Goal: Transaction & Acquisition: Purchase product/service

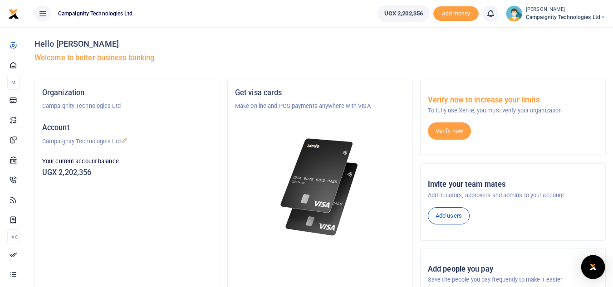
click at [592, 263] on img "Open Intercom Messenger" at bounding box center [593, 267] width 12 height 11
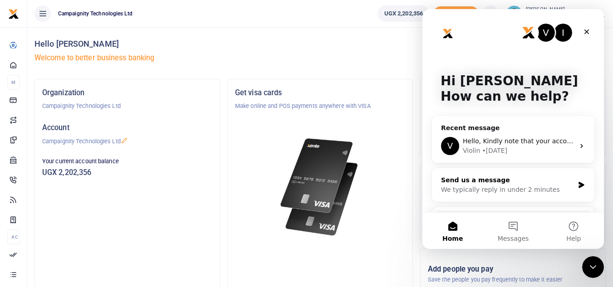
click at [546, 184] on div "Send us a message" at bounding box center [507, 181] width 133 height 10
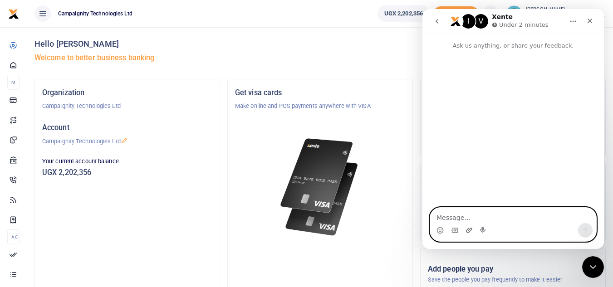
click at [470, 232] on icon "Upload attachment" at bounding box center [468, 230] width 7 height 7
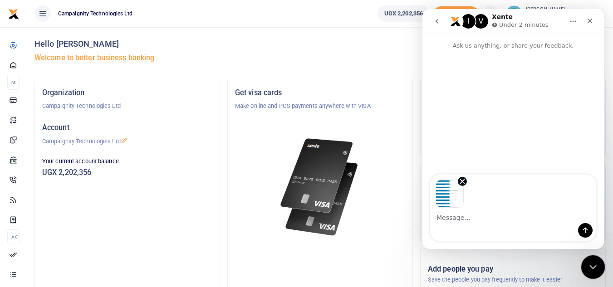
click at [595, 260] on icon "Close Intercom Messenger" at bounding box center [591, 265] width 11 height 11
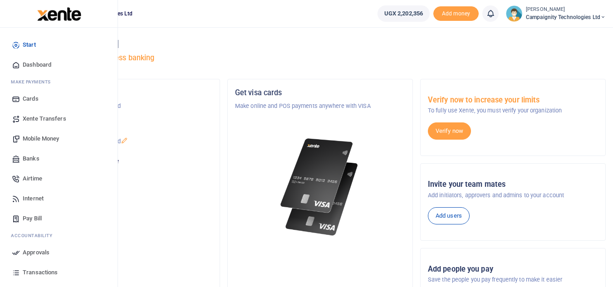
click at [28, 181] on span "Airtime" at bounding box center [33, 178] width 20 height 9
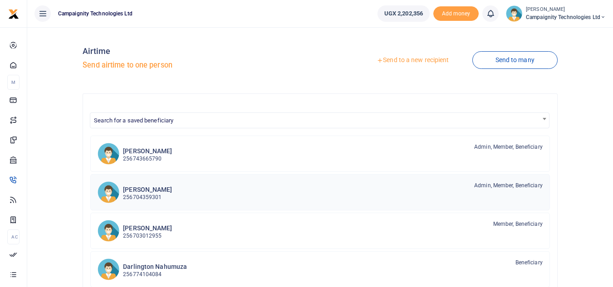
click at [164, 190] on h6 "[PERSON_NAME]" at bounding box center [147, 190] width 49 height 8
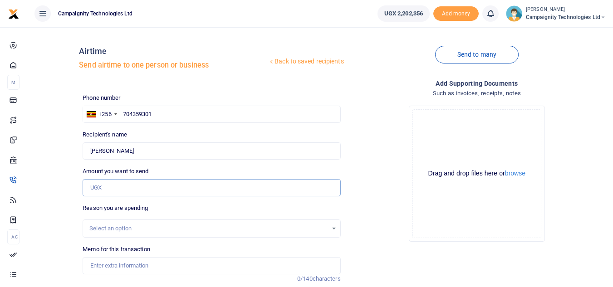
click at [143, 184] on input "Amount you want to send" at bounding box center [212, 187] width 258 height 17
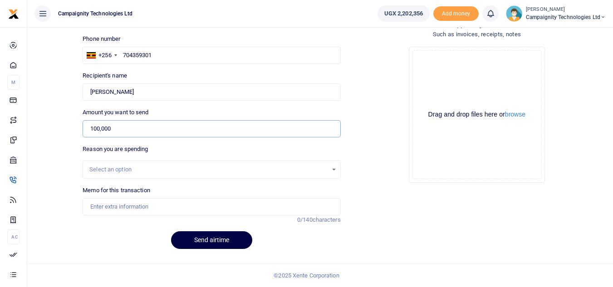
type input "100,000"
click at [200, 202] on input "Memo for this transaction" at bounding box center [212, 206] width 258 height 17
type input "a"
type input "data bundle for ethan"
click at [218, 235] on button "Send airtime" at bounding box center [211, 240] width 81 height 18
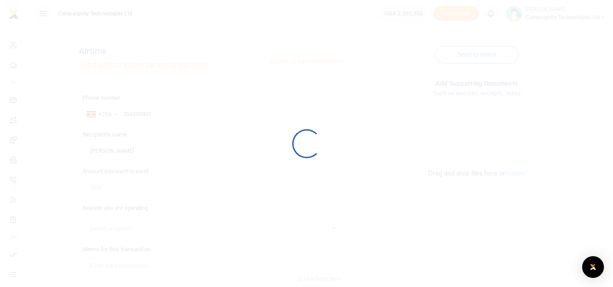
scroll to position [59, 0]
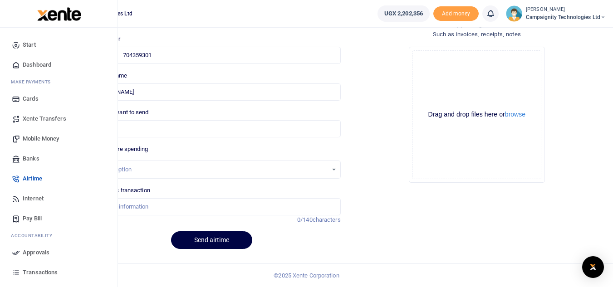
click at [30, 255] on span "Approvals" at bounding box center [36, 252] width 27 height 9
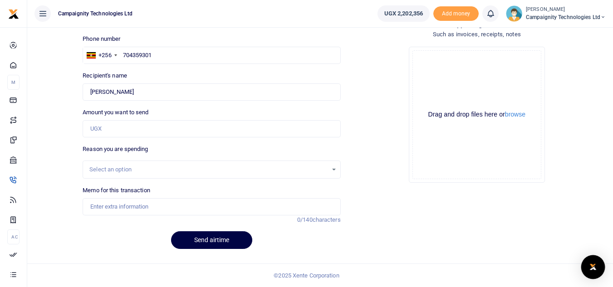
click at [594, 267] on img "Open Intercom Messenger" at bounding box center [593, 267] width 12 height 11
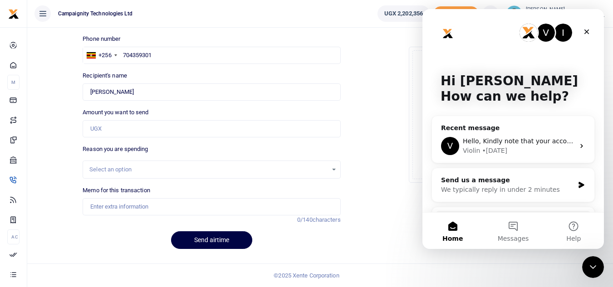
scroll to position [0, 0]
click at [511, 150] on div "Violin • 5d ago" at bounding box center [519, 151] width 112 height 10
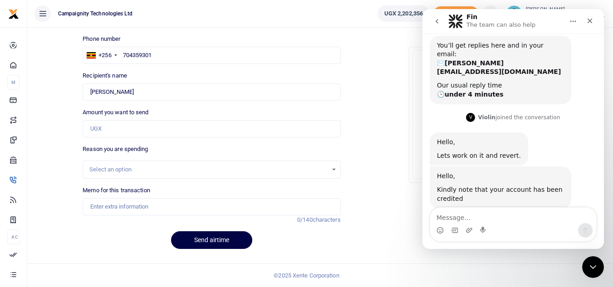
scroll to position [77, 0]
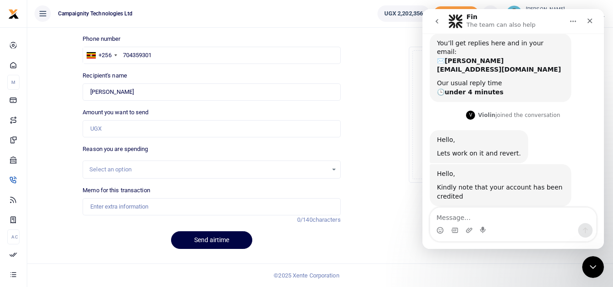
click at [439, 18] on icon "go back" at bounding box center [436, 21] width 7 height 7
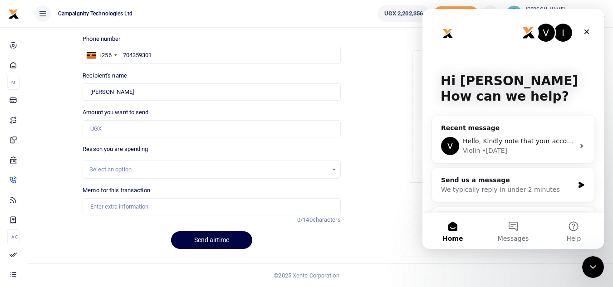
scroll to position [0, 0]
click at [488, 185] on div "Send us a message" at bounding box center [507, 181] width 133 height 10
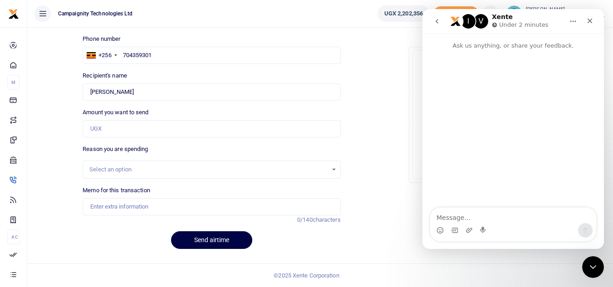
click at [439, 19] on icon "go back" at bounding box center [436, 21] width 7 height 7
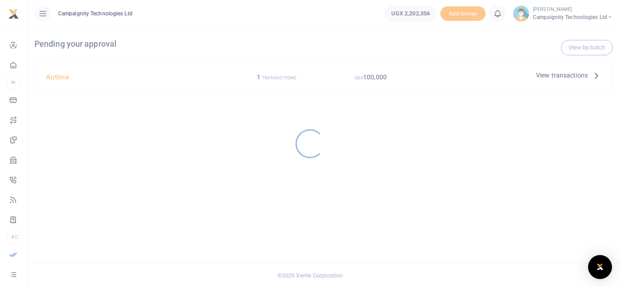
click at [601, 266] on img "Open Intercom Messenger" at bounding box center [600, 267] width 12 height 11
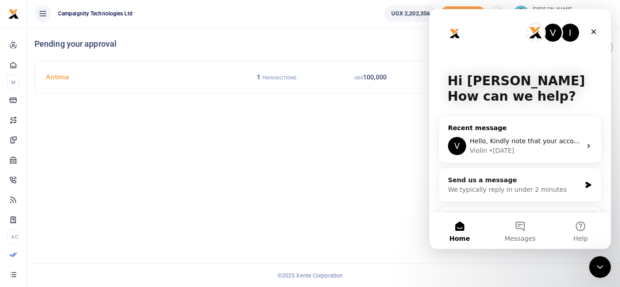
click at [528, 149] on div "Violin • [DATE]" at bounding box center [525, 151] width 112 height 10
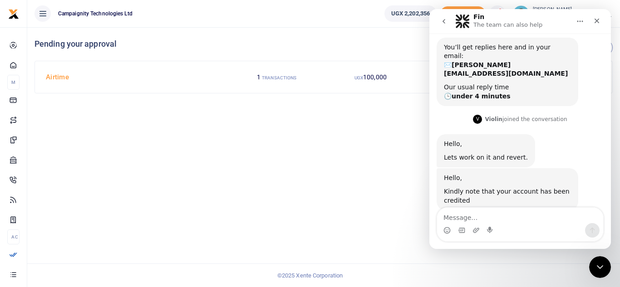
scroll to position [77, 0]
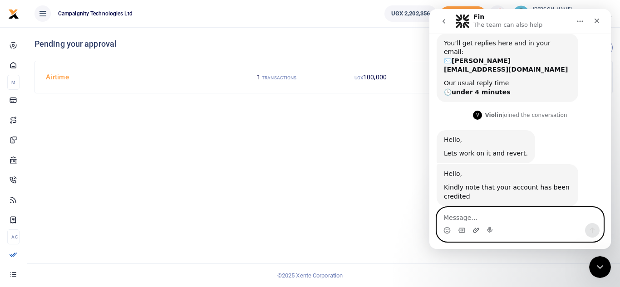
click at [474, 232] on icon "Upload attachment" at bounding box center [476, 230] width 6 height 5
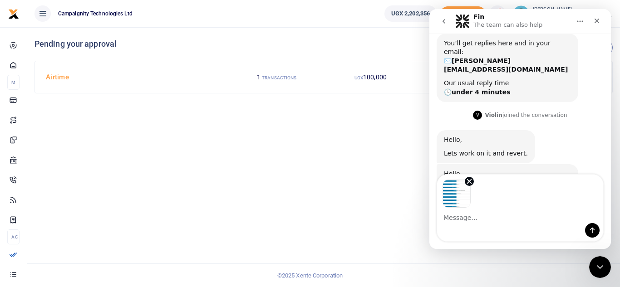
scroll to position [110, 0]
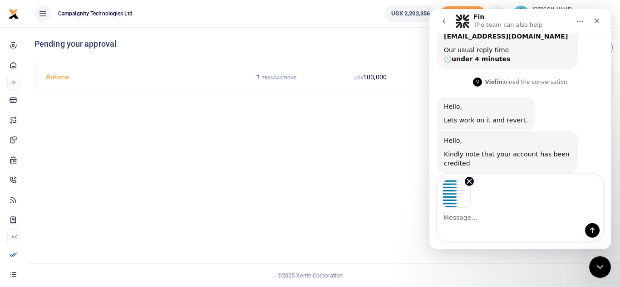
click at [460, 216] on textarea "Message…" at bounding box center [520, 215] width 166 height 15
type textarea "we have added money to the account"
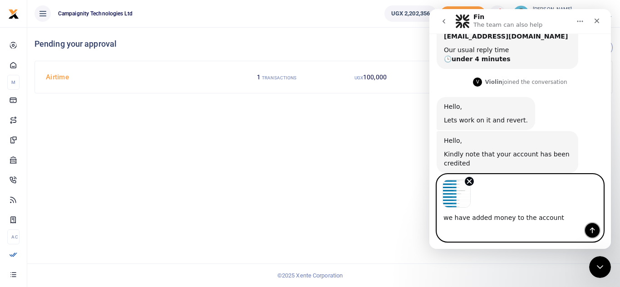
click at [592, 230] on icon "Send a message…" at bounding box center [591, 230] width 7 height 7
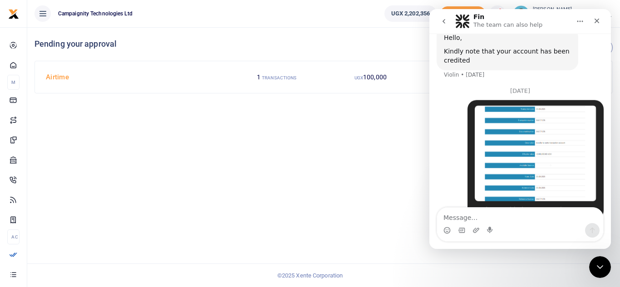
scroll to position [228, 0]
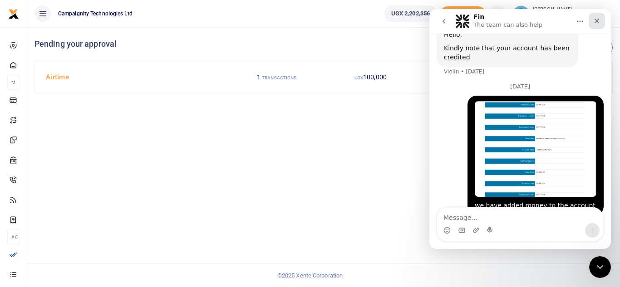
click at [593, 23] on icon "Close" at bounding box center [596, 20] width 7 height 7
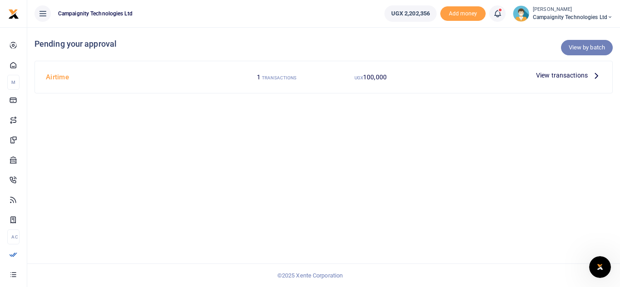
click at [583, 45] on link "View by batch" at bounding box center [587, 47] width 52 height 15
click at [566, 78] on span "View transactions" at bounding box center [562, 75] width 52 height 10
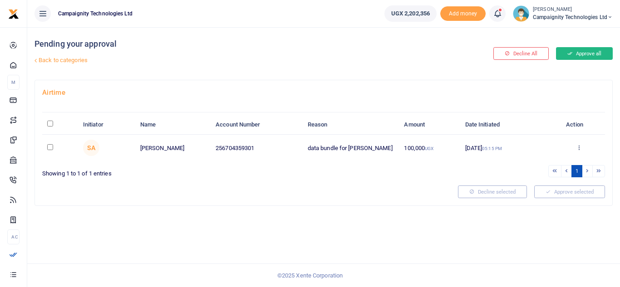
click at [579, 56] on button "Approve all" at bounding box center [584, 53] width 57 height 13
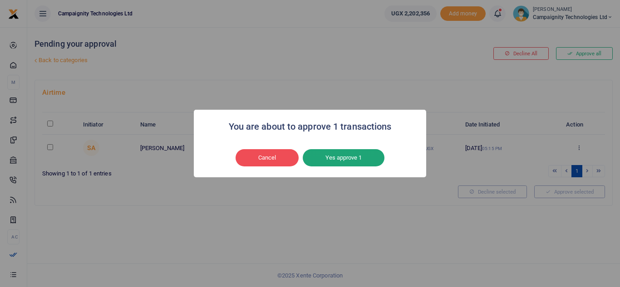
click at [349, 151] on button "Yes approve 1" at bounding box center [344, 157] width 82 height 17
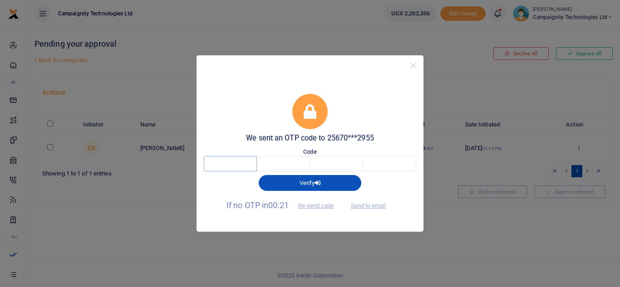
click at [252, 159] on input "text" at bounding box center [230, 163] width 53 height 15
type input "7"
type input "2"
type input "6"
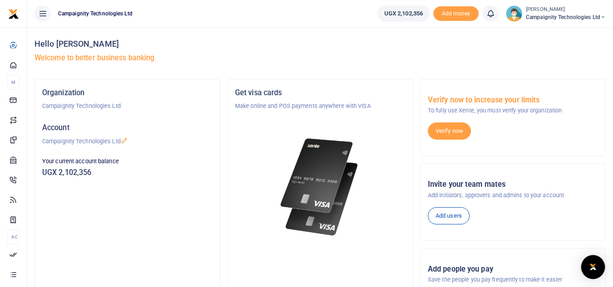
click at [600, 270] on div "Open Intercom Messenger" at bounding box center [593, 267] width 24 height 24
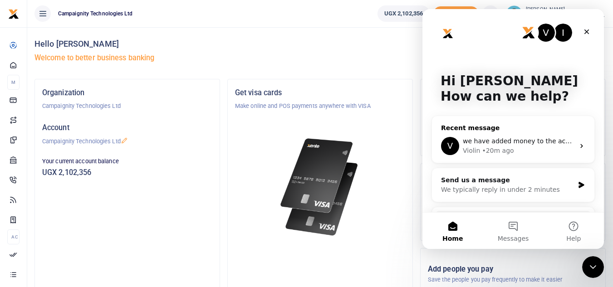
click at [521, 152] on div "Violin • 20m ago" at bounding box center [519, 151] width 112 height 10
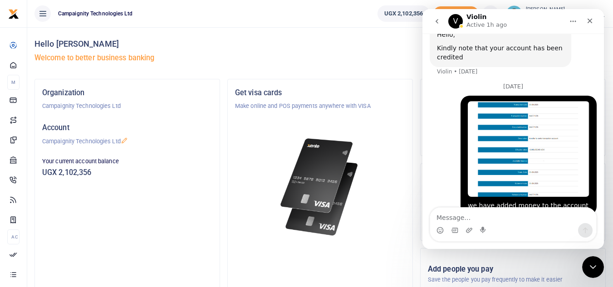
scroll to position [68, 0]
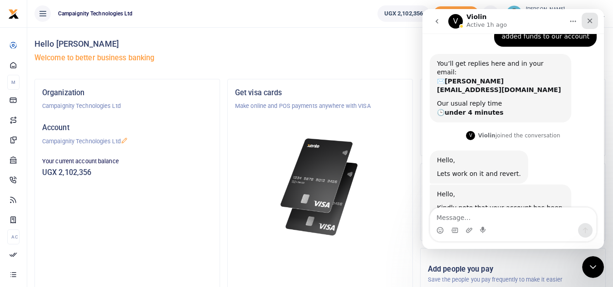
click at [585, 17] on div "Close" at bounding box center [590, 21] width 16 height 16
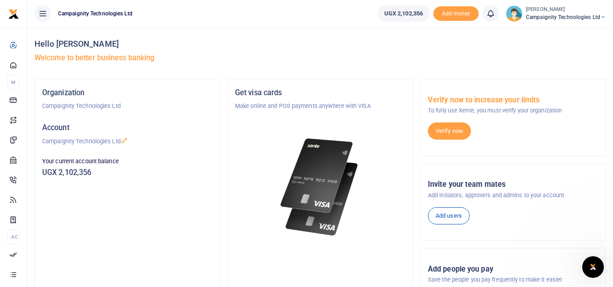
scroll to position [228, 0]
